Goal: Transaction & Acquisition: Subscribe to service/newsletter

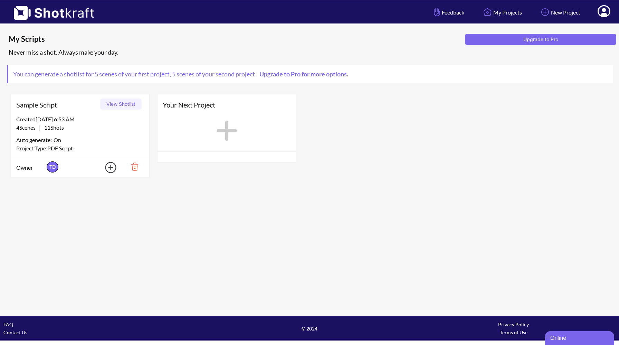
click at [111, 108] on button "View Shotlist" at bounding box center [120, 103] width 41 height 11
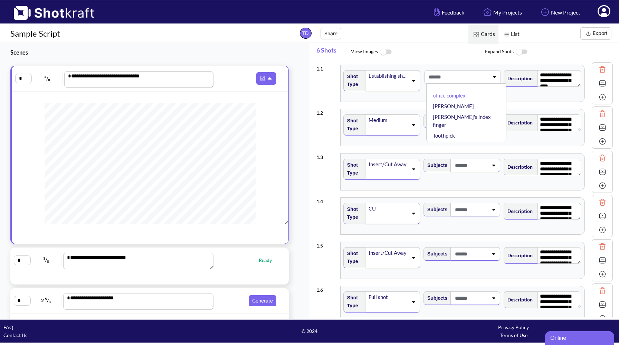
click at [459, 76] on span at bounding box center [458, 76] width 62 height 11
click at [459, 76] on span at bounding box center [471, 76] width 35 height 11
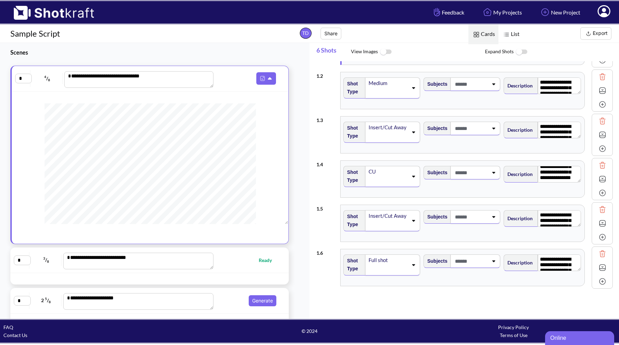
scroll to position [19, 0]
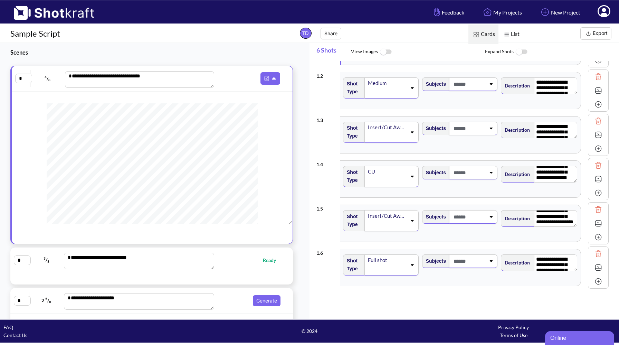
click at [238, 261] on span "Ready" at bounding box center [250, 260] width 66 height 8
type textarea "**********"
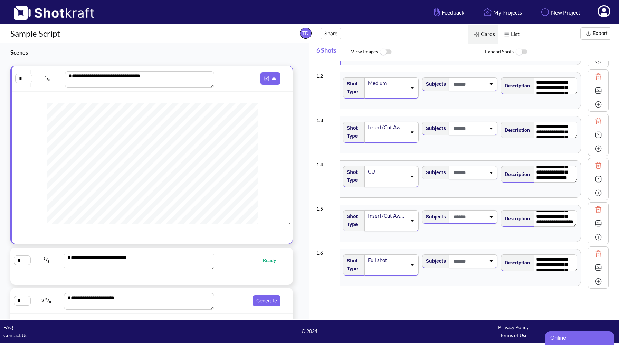
type textarea "**********"
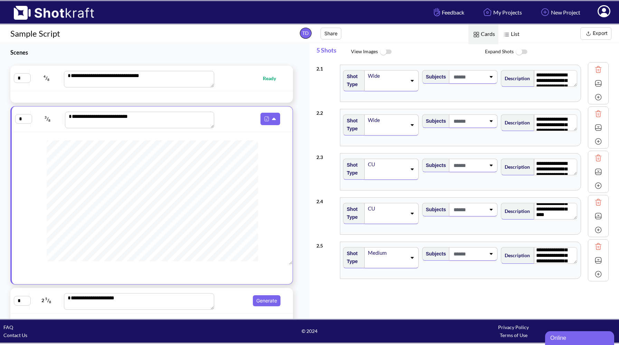
scroll to position [50, 0]
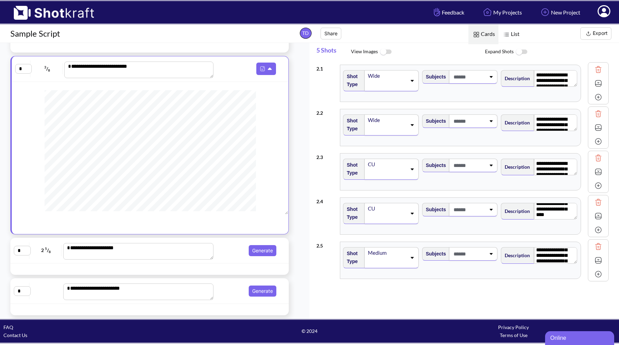
click at [607, 13] on icon at bounding box center [604, 11] width 13 height 12
click at [550, 9] on link "New Project" at bounding box center [559, 12] width 51 height 18
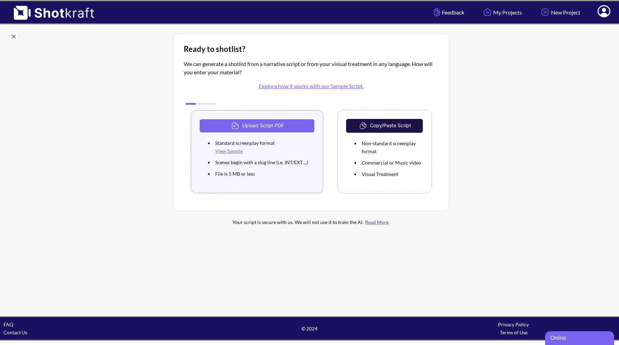
click at [64, 10] on img at bounding box center [50, 10] width 101 height 19
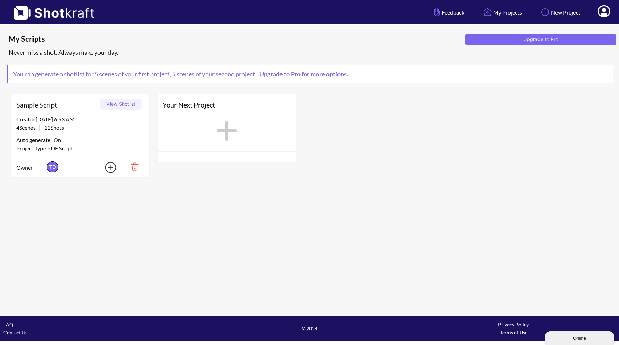
click at [286, 78] on span "You can generate a shotlist for 5 scenes of your first project , 5 scenes of yo…" at bounding box center [182, 74] width 349 height 18
click at [285, 75] on link "Upgrade to Pro for more options." at bounding box center [303, 74] width 97 height 8
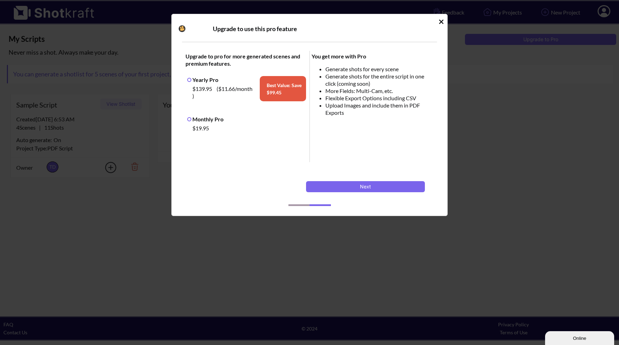
click at [189, 118] on label "Monthly Pro" at bounding box center [205, 119] width 36 height 7
drag, startPoint x: 308, startPoint y: 203, endPoint x: 333, endPoint y: 207, distance: 25.5
click at [333, 207] on div "Idle Modal" at bounding box center [309, 203] width 255 height 18
click at [342, 201] on div "Idle Modal" at bounding box center [309, 203] width 255 height 18
click at [344, 183] on button "Next" at bounding box center [365, 186] width 119 height 11
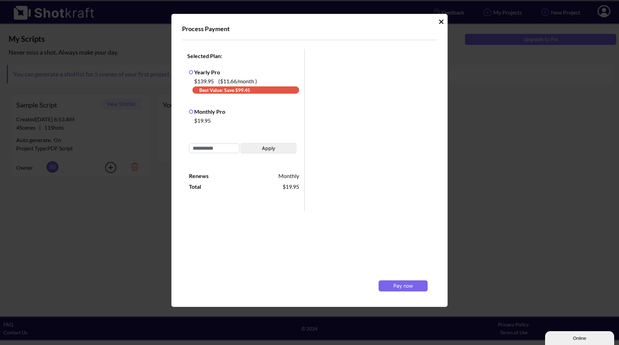
click at [95, 246] on div "Process Payment Selected Plan: Yearly Pro $139.95 ( $11.66 /month ) Best Value:…" at bounding box center [309, 172] width 619 height 345
